Goal: Navigation & Orientation: Find specific page/section

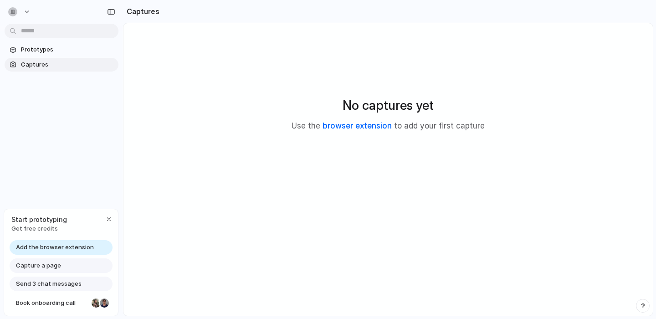
click at [371, 128] on link "browser extension" at bounding box center [356, 125] width 69 height 9
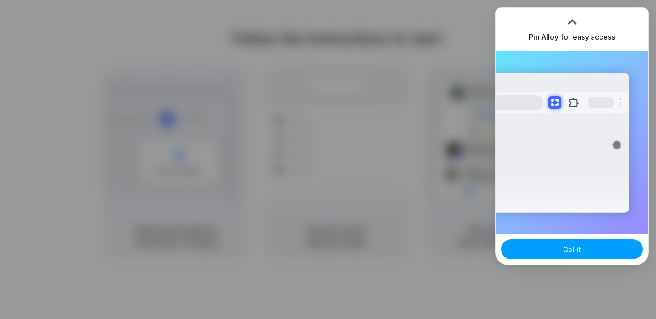
click at [573, 251] on span "Got it" at bounding box center [572, 250] width 18 height 10
